Goal: Complete application form

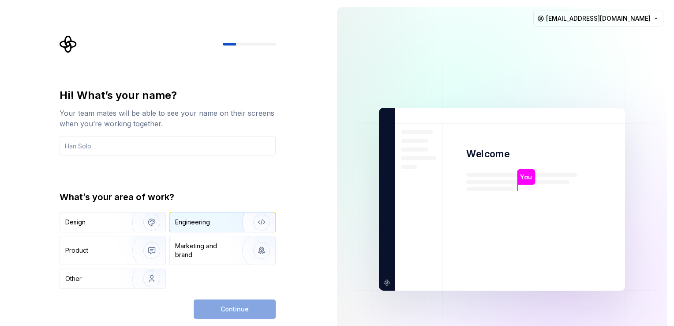
click at [213, 223] on div "Engineering" at bounding box center [210, 221] width 70 height 9
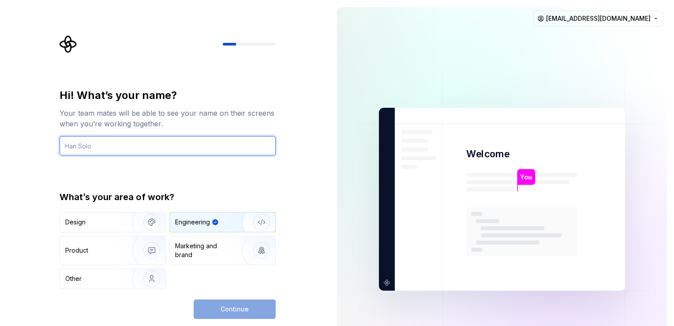
click at [153, 149] on input "text" at bounding box center [168, 145] width 216 height 19
type input "deekshitha"
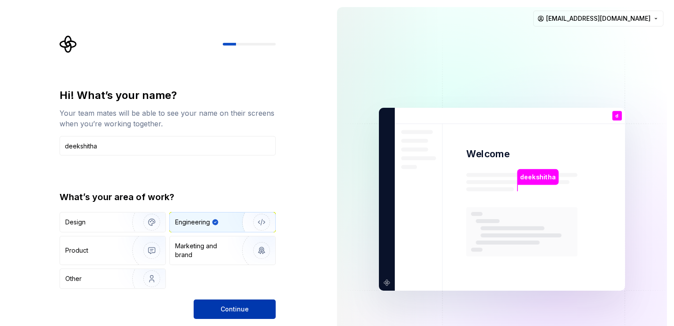
click at [237, 309] on span "Continue" at bounding box center [235, 308] width 28 height 9
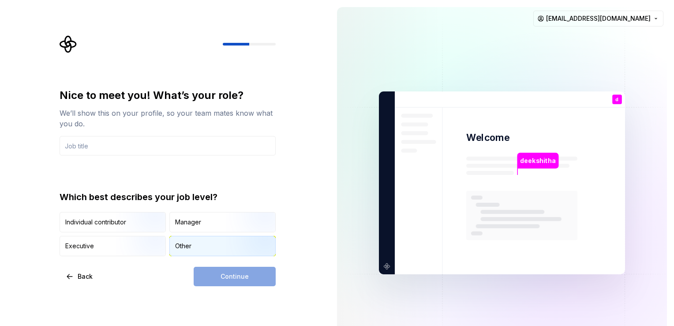
click at [191, 253] on div "Other" at bounding box center [222, 245] width 105 height 19
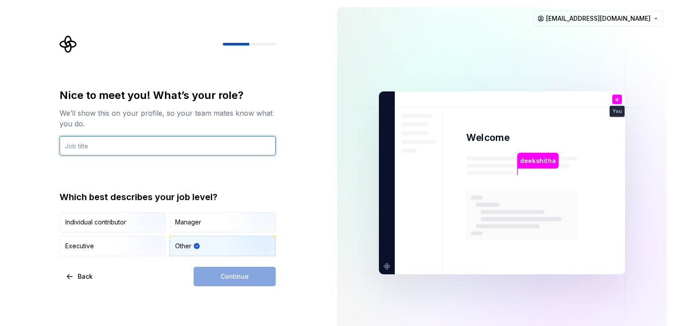
click at [97, 145] on input "text" at bounding box center [168, 145] width 216 height 19
type input "l"
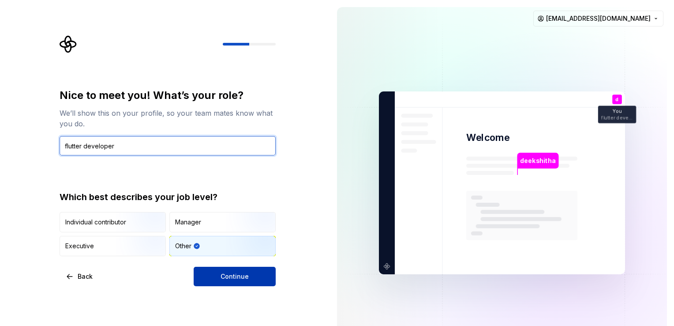
type input "flutter developer"
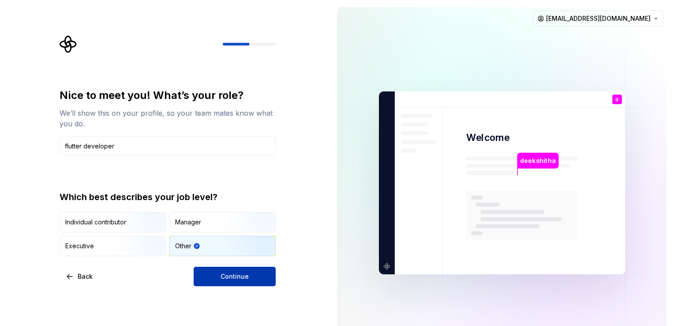
click at [226, 269] on button "Continue" at bounding box center [235, 275] width 82 height 19
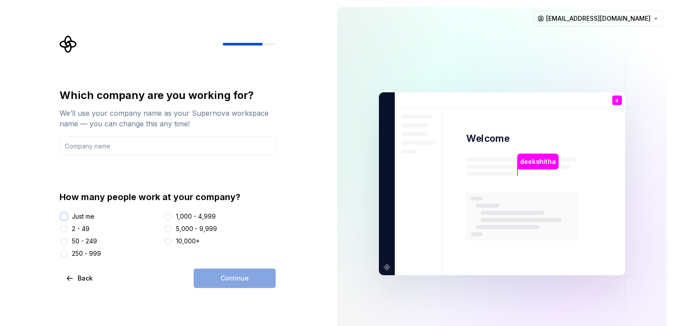
click at [65, 216] on button "Just me" at bounding box center [63, 216] width 7 height 7
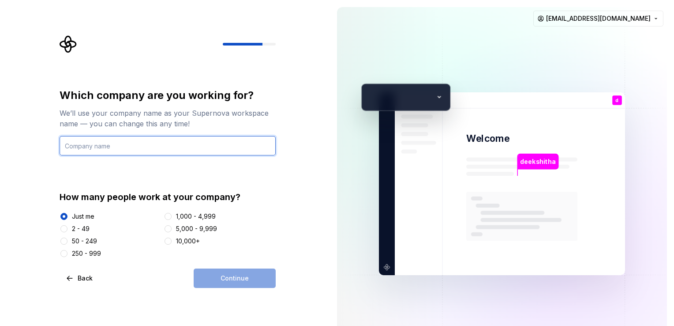
click at [98, 142] on input "text" at bounding box center [168, 145] width 216 height 19
type input "xyz"
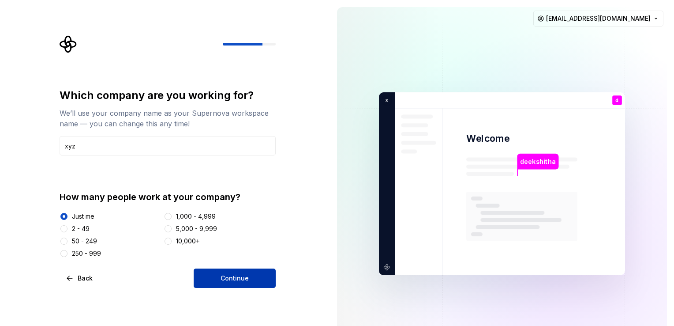
click at [229, 283] on button "Continue" at bounding box center [235, 277] width 82 height 19
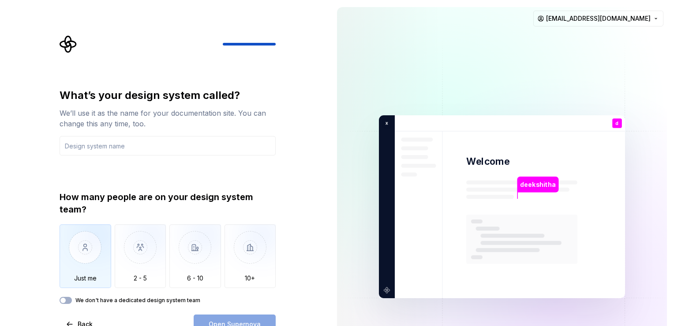
click at [101, 250] on img "button" at bounding box center [86, 253] width 52 height 59
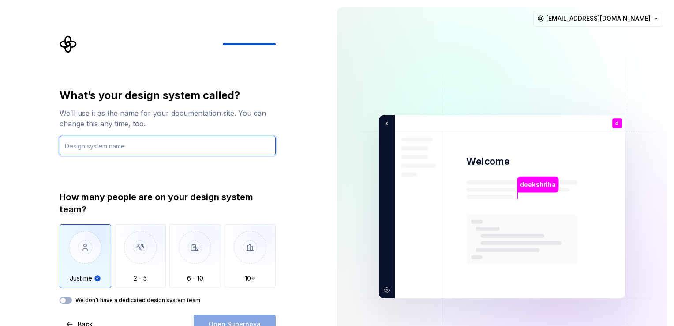
click at [104, 145] on input "text" at bounding box center [168, 145] width 216 height 19
type input "aitoolkit"
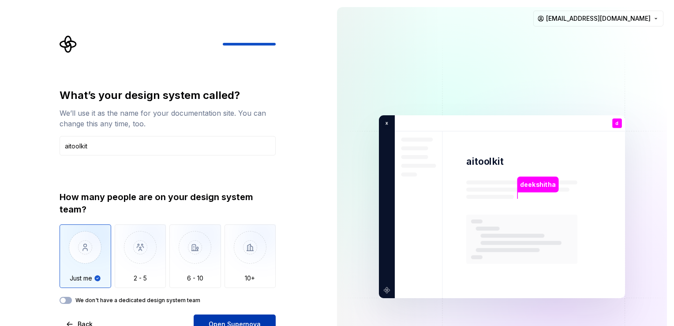
click at [228, 318] on button "Open Supernova" at bounding box center [235, 323] width 82 height 19
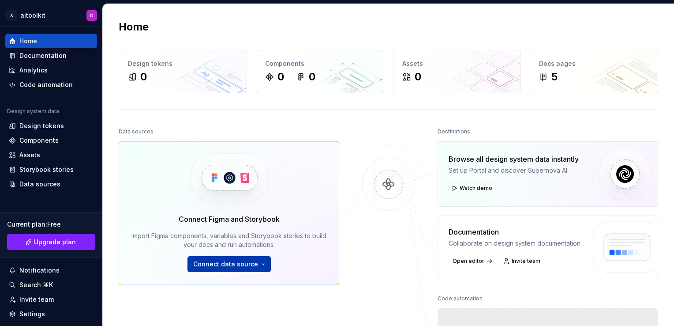
click at [222, 265] on span "Connect data source" at bounding box center [225, 263] width 65 height 9
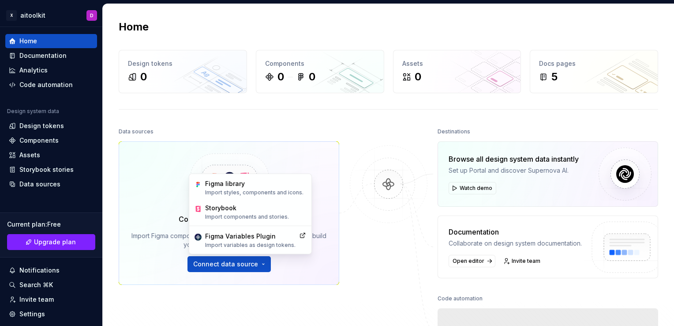
click at [355, 260] on div at bounding box center [388, 237] width 88 height 225
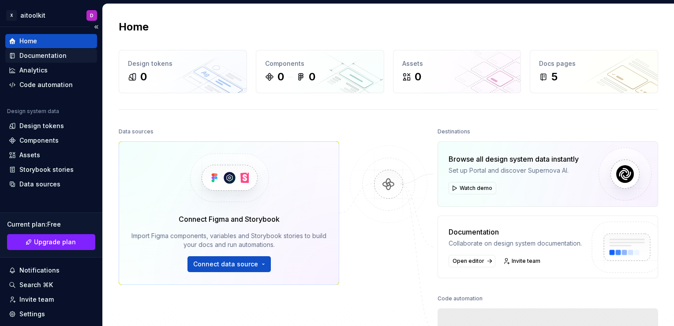
click at [44, 55] on div "Documentation" at bounding box center [42, 55] width 47 height 9
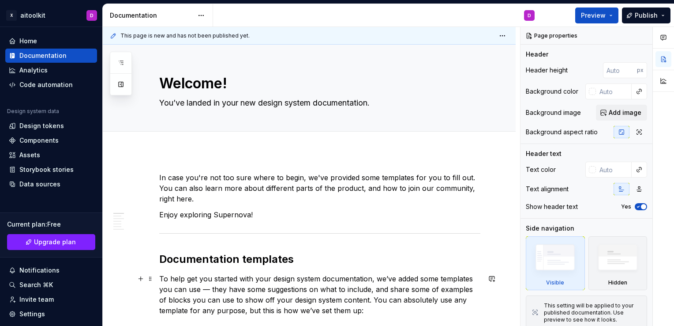
type textarea "*"
